Goal: Find specific page/section: Find specific page/section

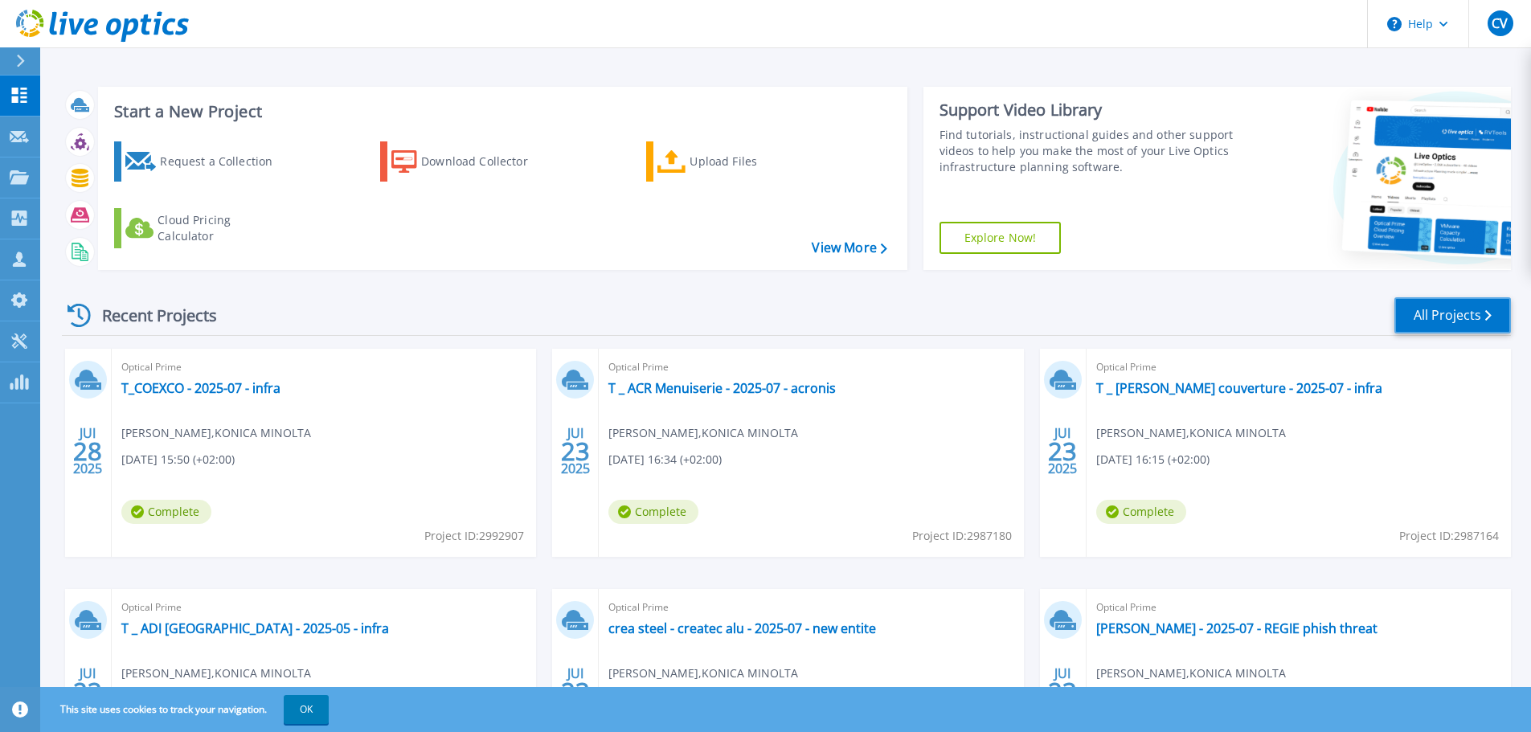
click at [1452, 316] on link "All Projects" at bounding box center [1452, 315] width 117 height 36
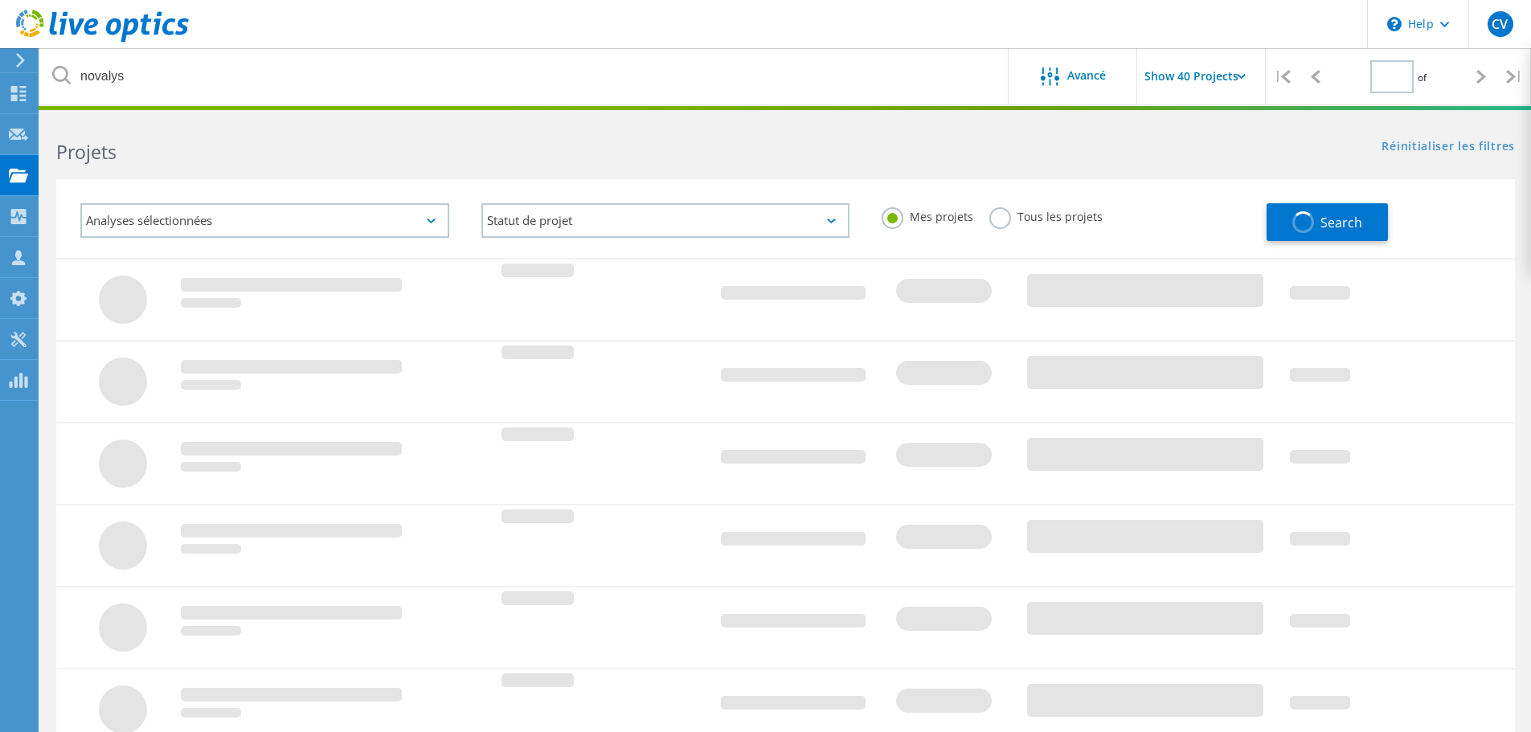
type input "1"
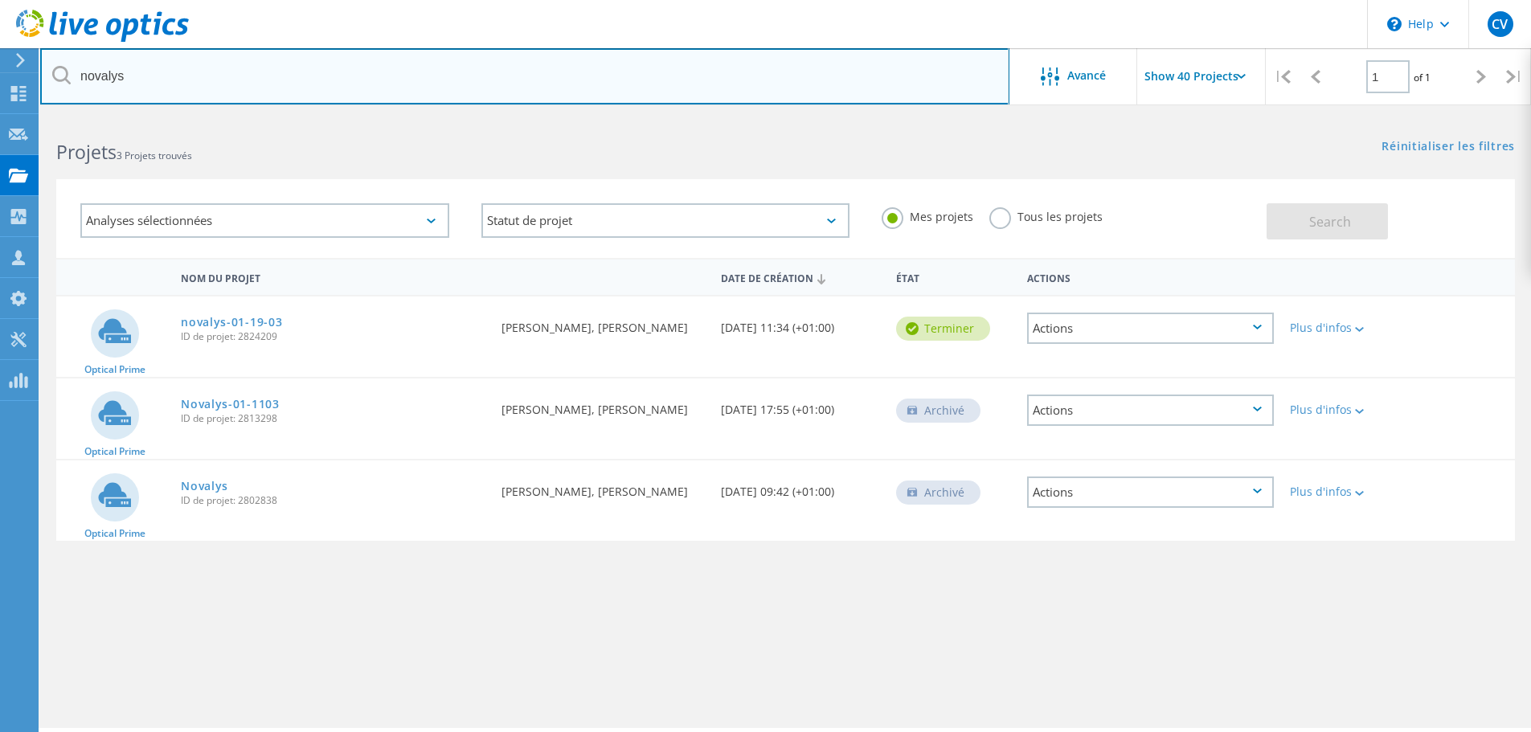
click at [178, 80] on input "novalys" at bounding box center [524, 76] width 969 height 56
drag, startPoint x: 126, startPoint y: 72, endPoint x: 0, endPoint y: 55, distance: 127.2
click at [0, 117] on div "\n Help Explore Helpful Articles Contact Support CV Partenaire christophe vince…" at bounding box center [765, 447] width 1531 height 660
type input "n"
type input "spee"
